Goal: Information Seeking & Learning: Learn about a topic

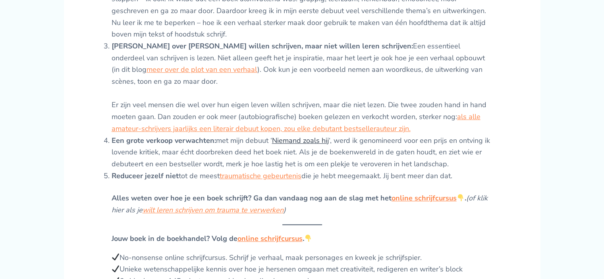
scroll to position [715, 0]
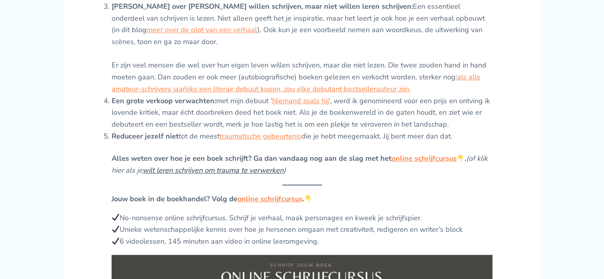
click at [223, 166] on link "wilt leren schrijven om trauma te verwerken" at bounding box center [213, 171] width 141 height 10
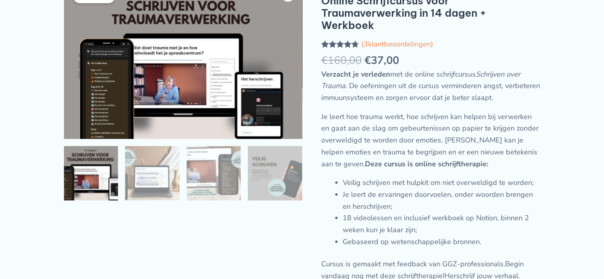
scroll to position [40, 0]
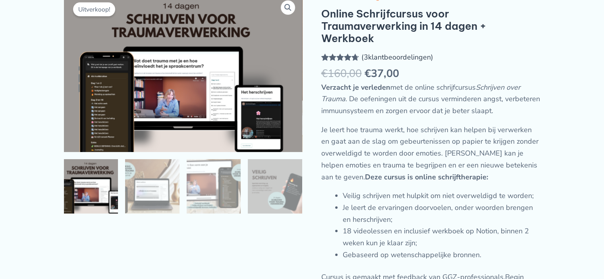
click at [388, 62] on link "( 3 klantbeoordelingen)" at bounding box center [398, 57] width 72 height 10
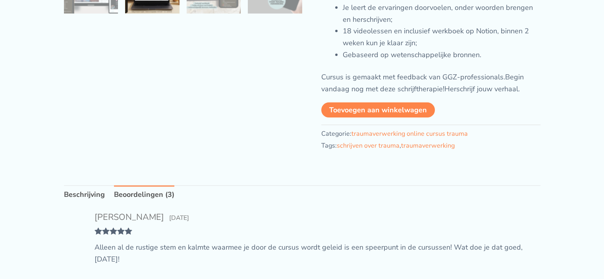
scroll to position [306, 0]
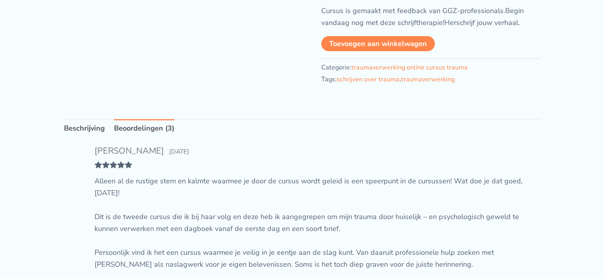
scroll to position [40, 0]
